Goal: Task Accomplishment & Management: Manage account settings

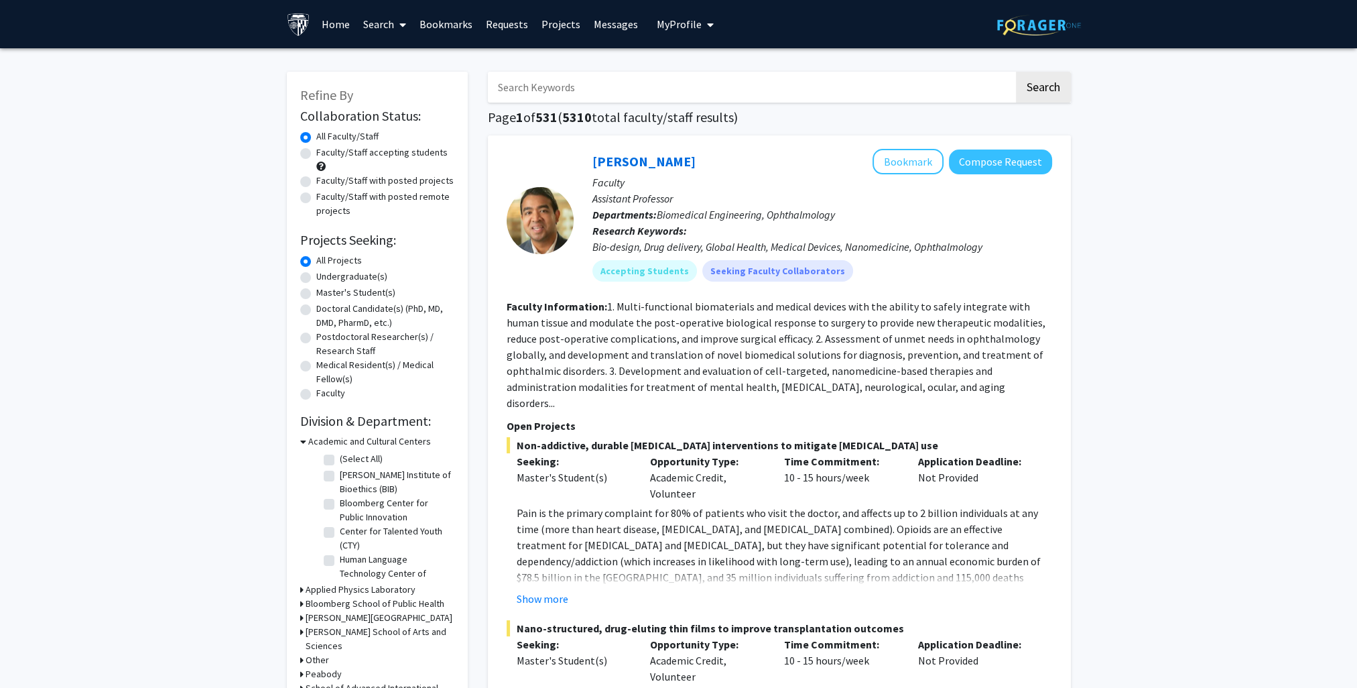
click at [454, 23] on link "Bookmarks" at bounding box center [446, 24] width 66 height 47
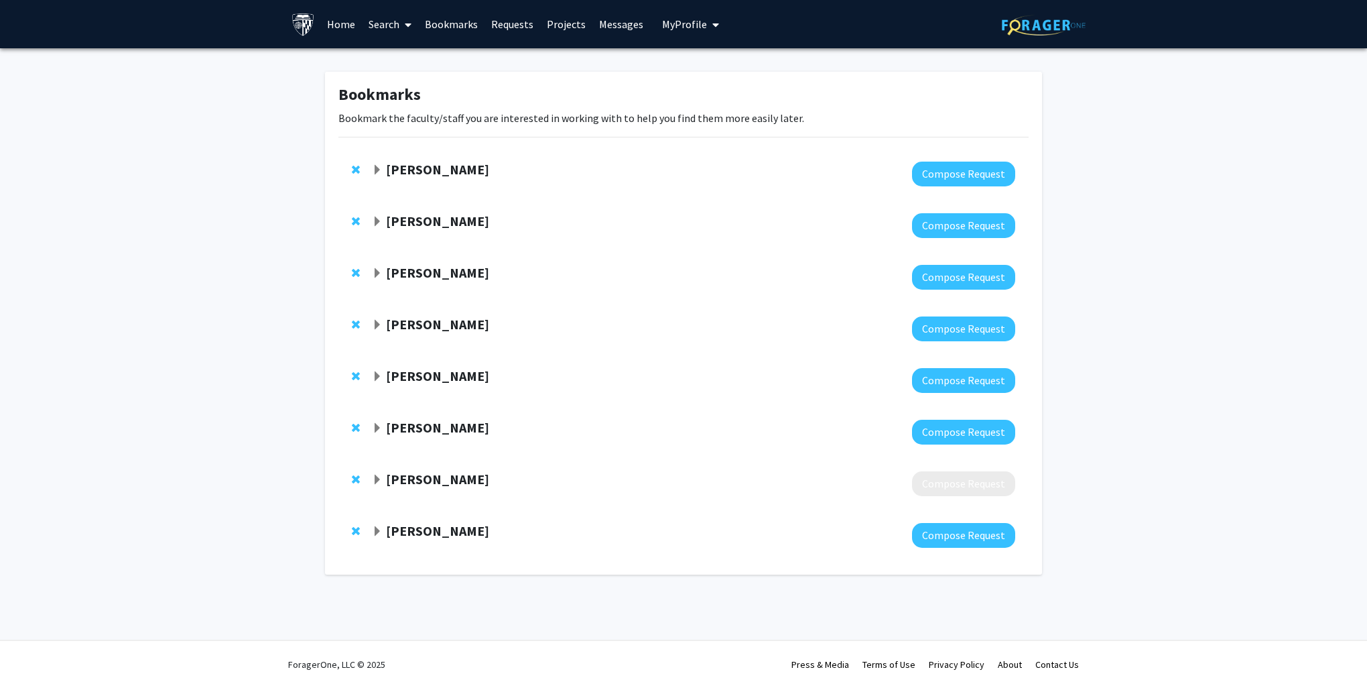
click at [435, 483] on strong "[PERSON_NAME]" at bounding box center [437, 478] width 103 height 17
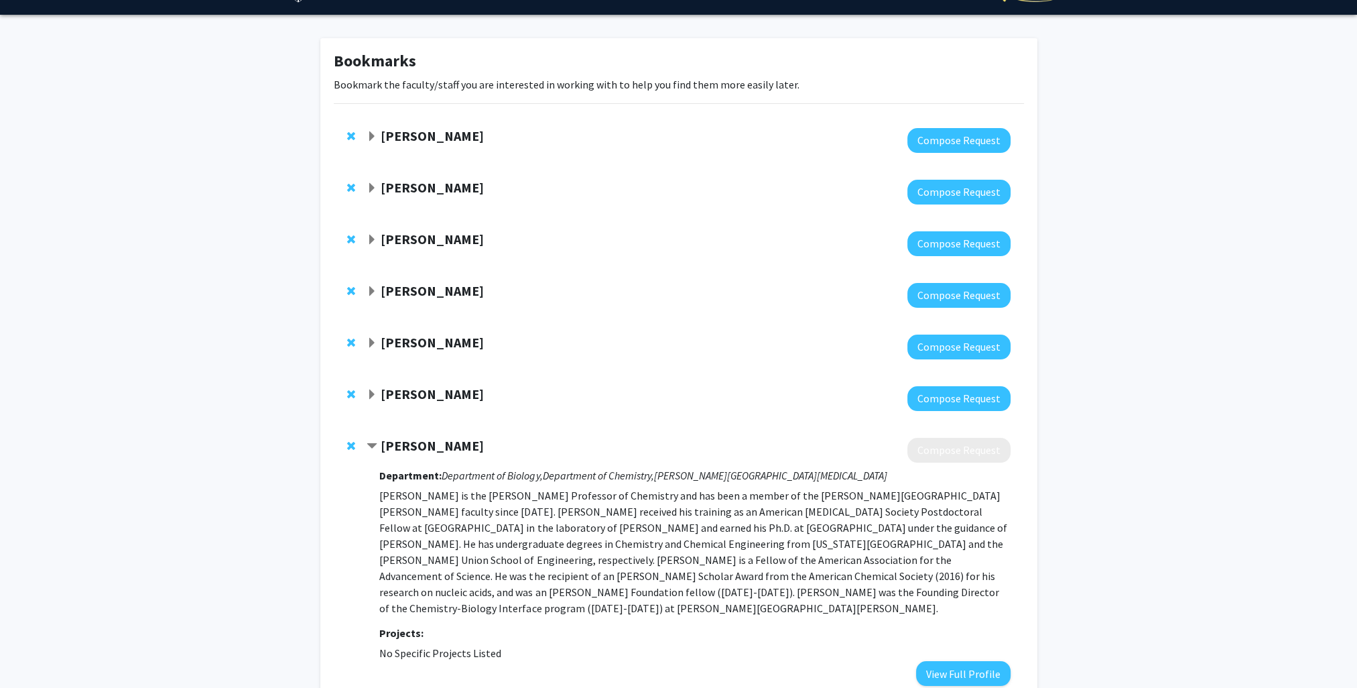
scroll to position [164, 0]
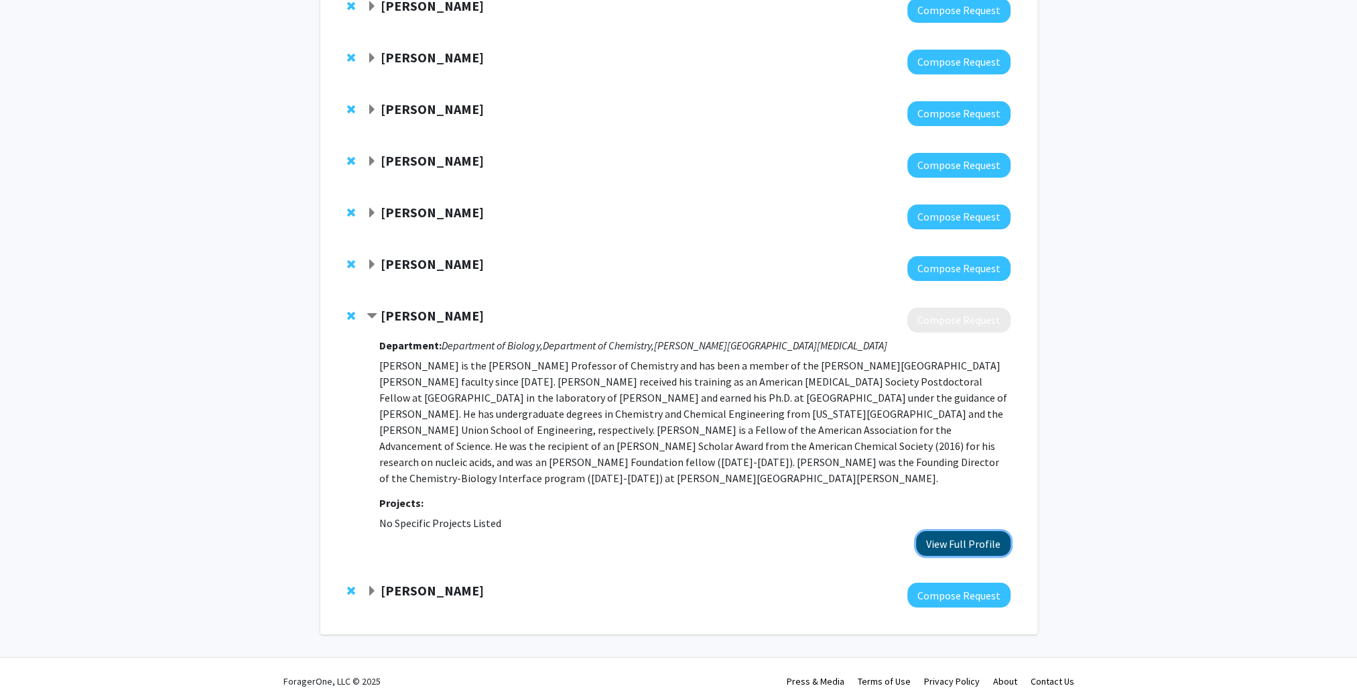
click at [969, 531] on button "View Full Profile" at bounding box center [963, 543] width 94 height 25
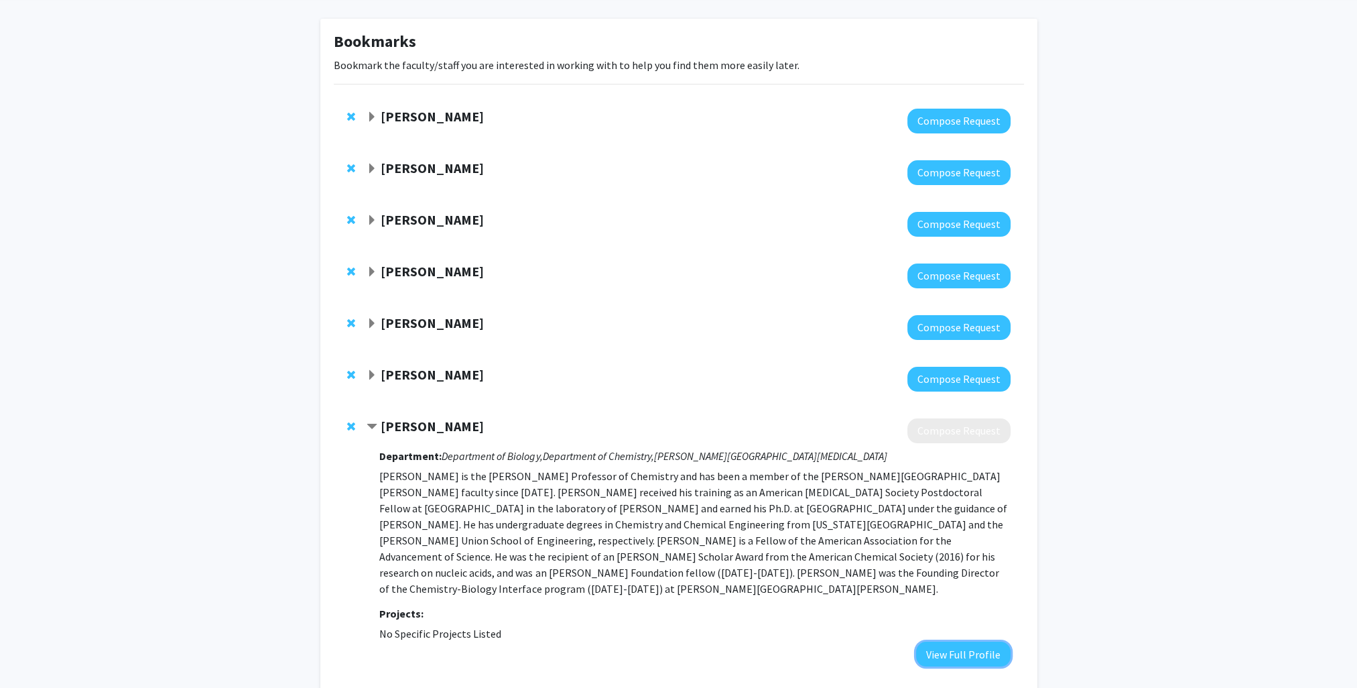
scroll to position [29, 0]
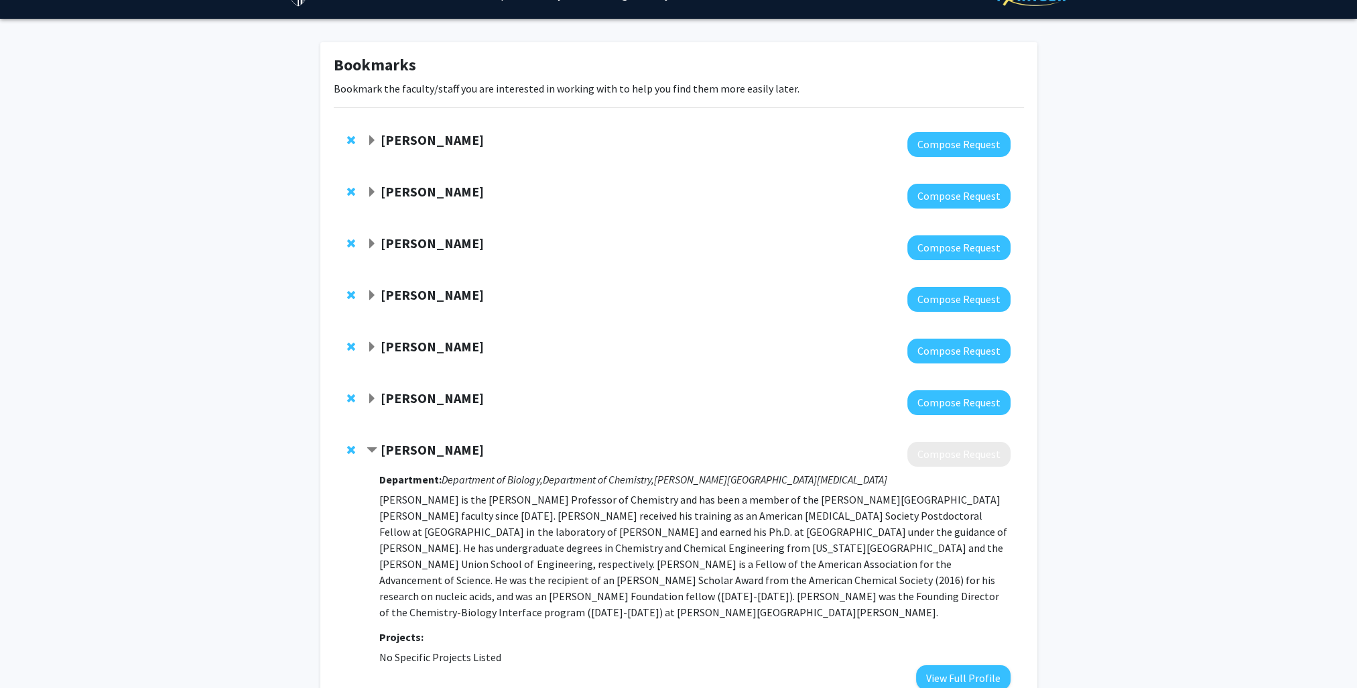
click at [455, 186] on strong "[PERSON_NAME]" at bounding box center [432, 191] width 103 height 17
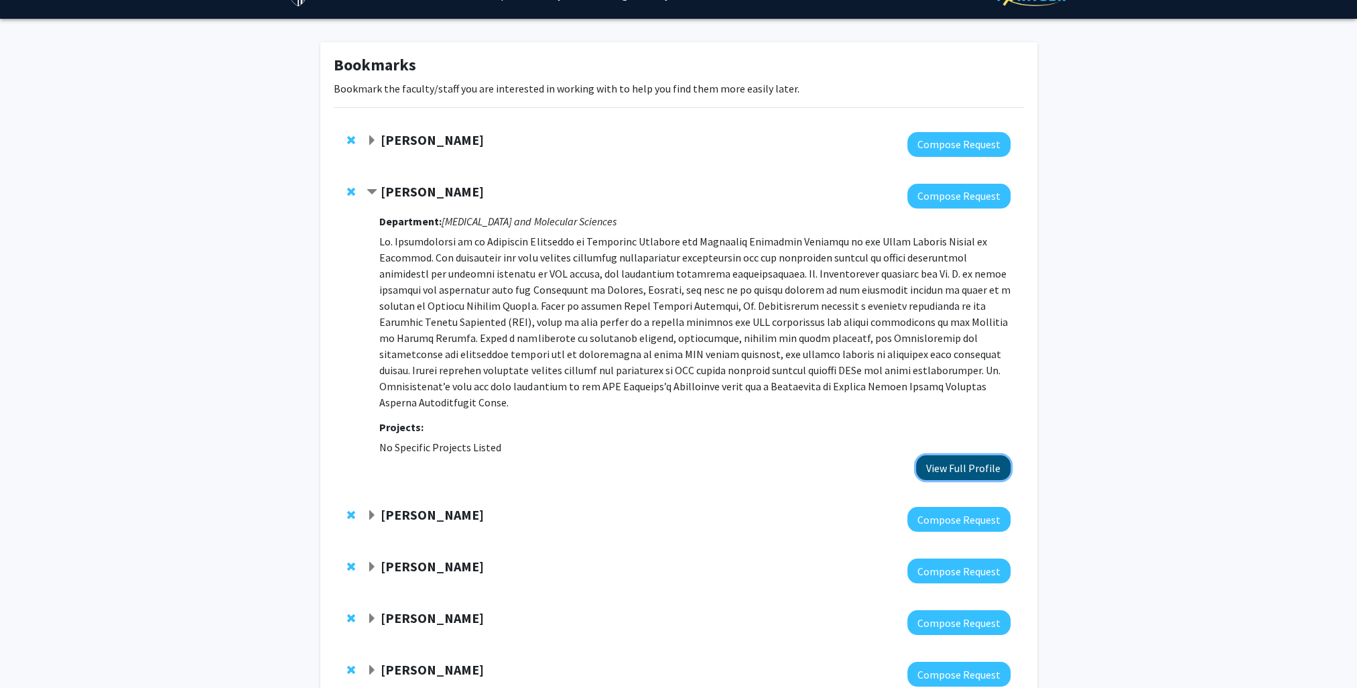
click at [933, 455] on button "View Full Profile" at bounding box center [963, 467] width 94 height 25
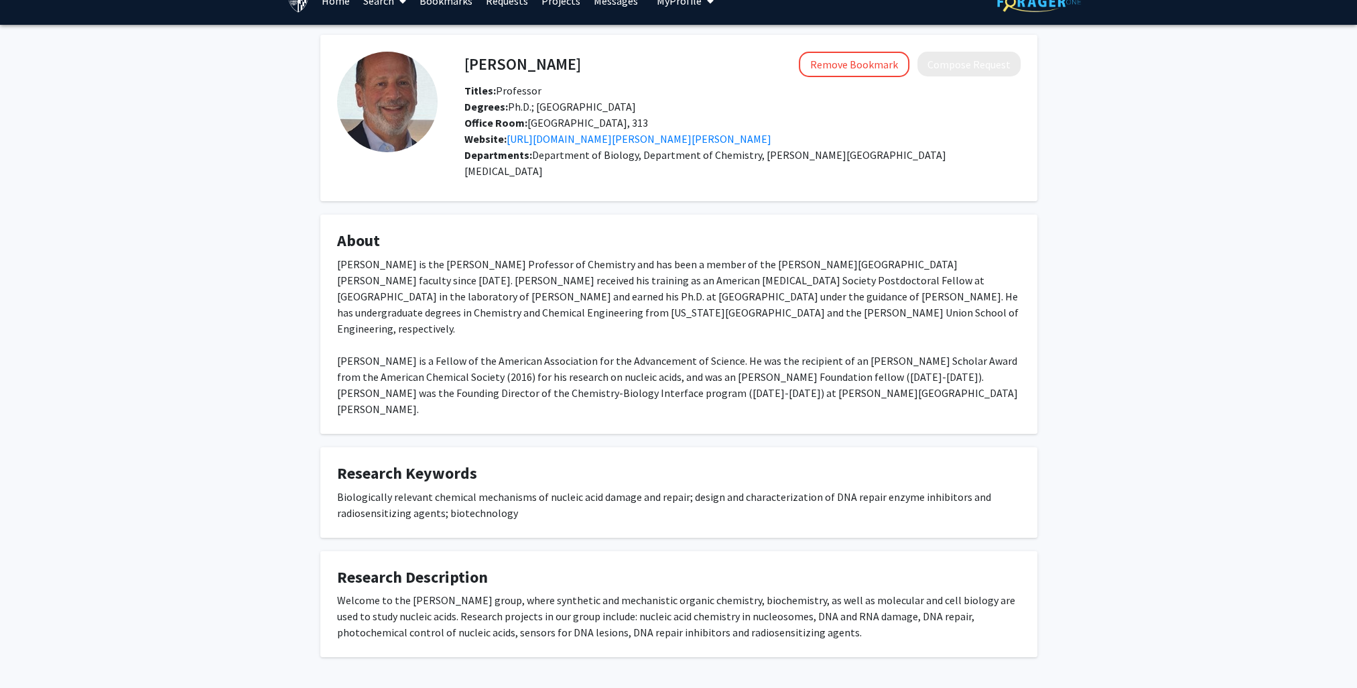
scroll to position [27, 0]
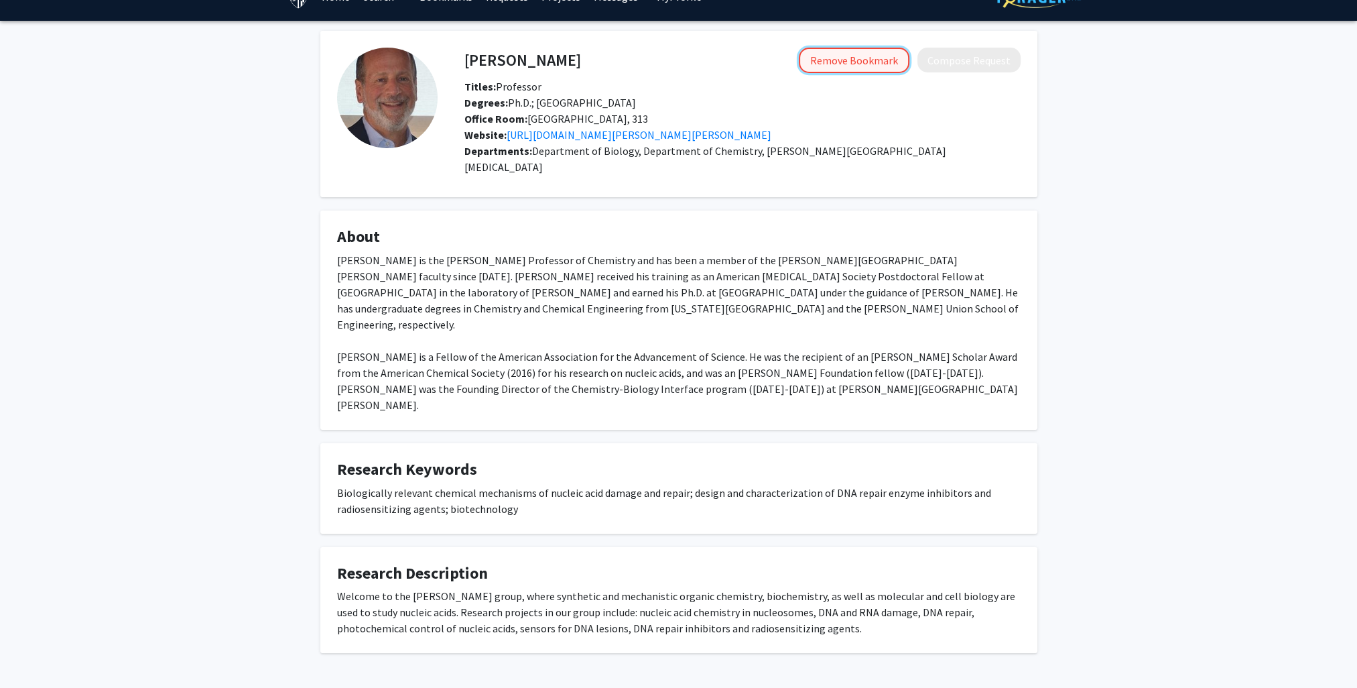
click at [858, 61] on button "Remove Bookmark" at bounding box center [854, 60] width 111 height 25
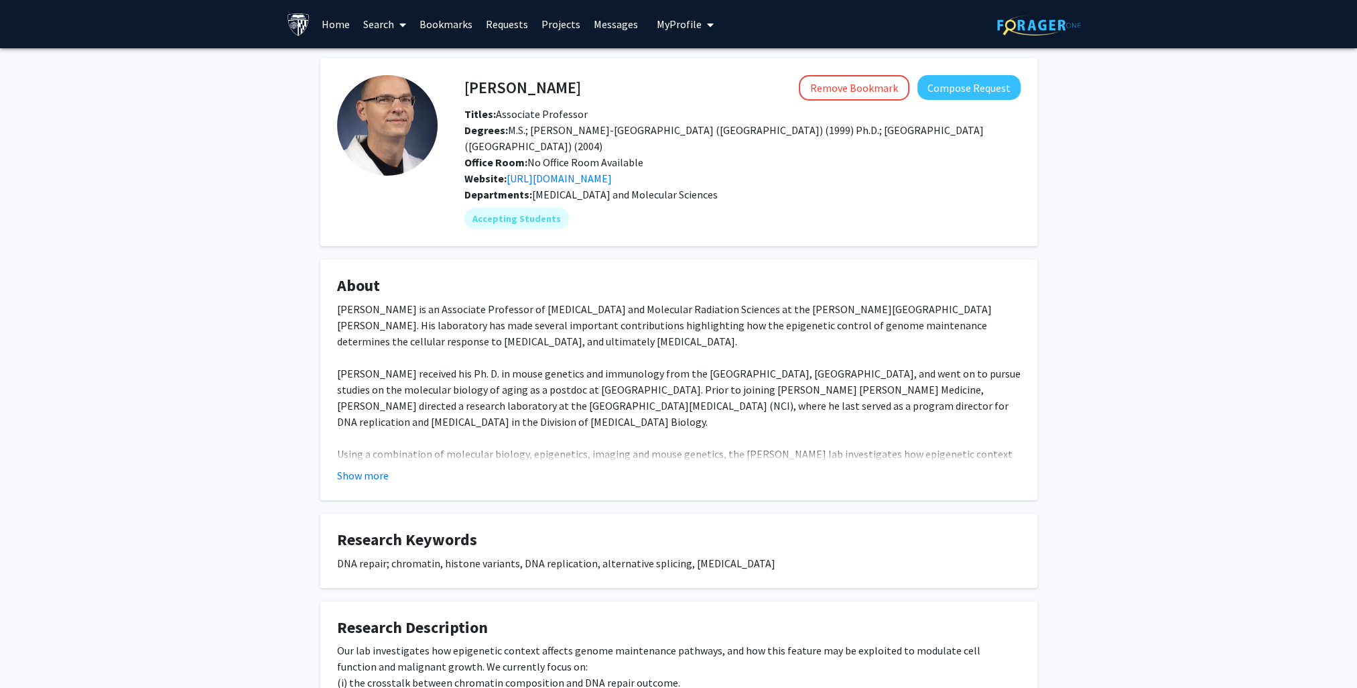
click at [378, 467] on button "Show more" at bounding box center [363, 475] width 52 height 16
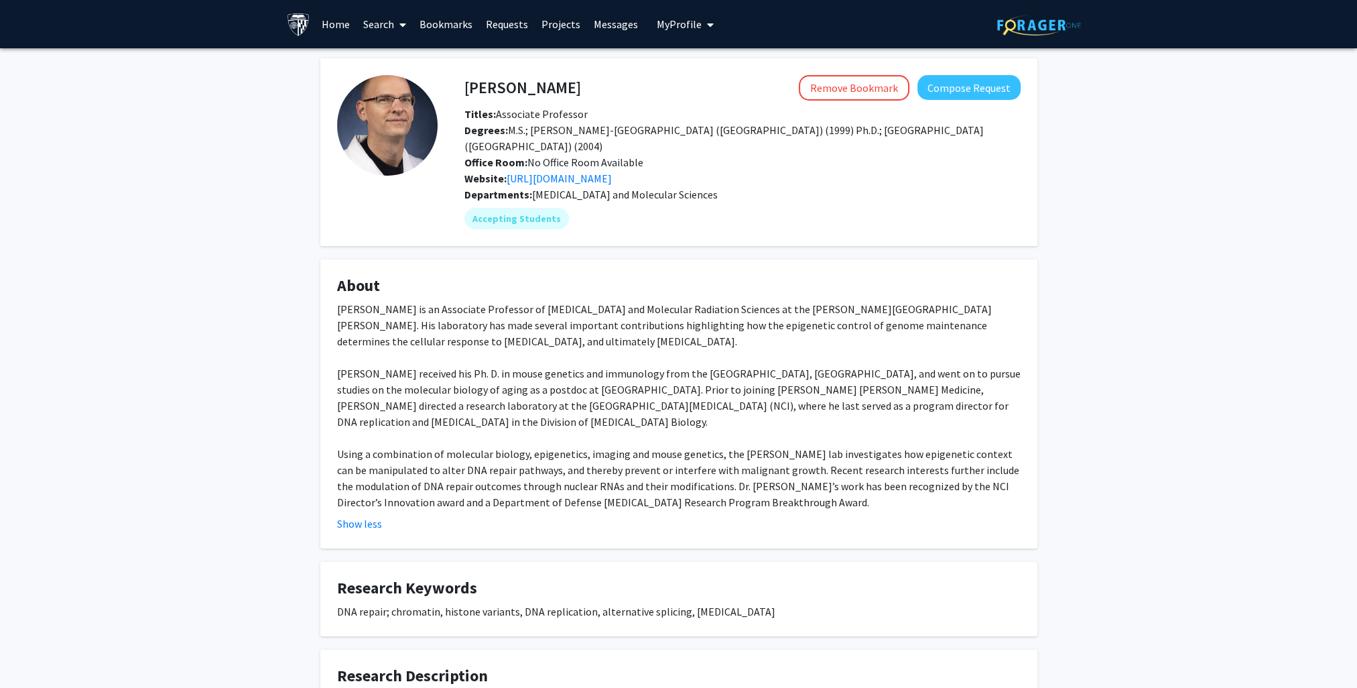
click at [912, 466] on div "Dr. Oberdoerffer is an Associate Professor of Radiation Oncology and Molecular …" at bounding box center [679, 405] width 684 height 209
